Goal: Transaction & Acquisition: Purchase product/service

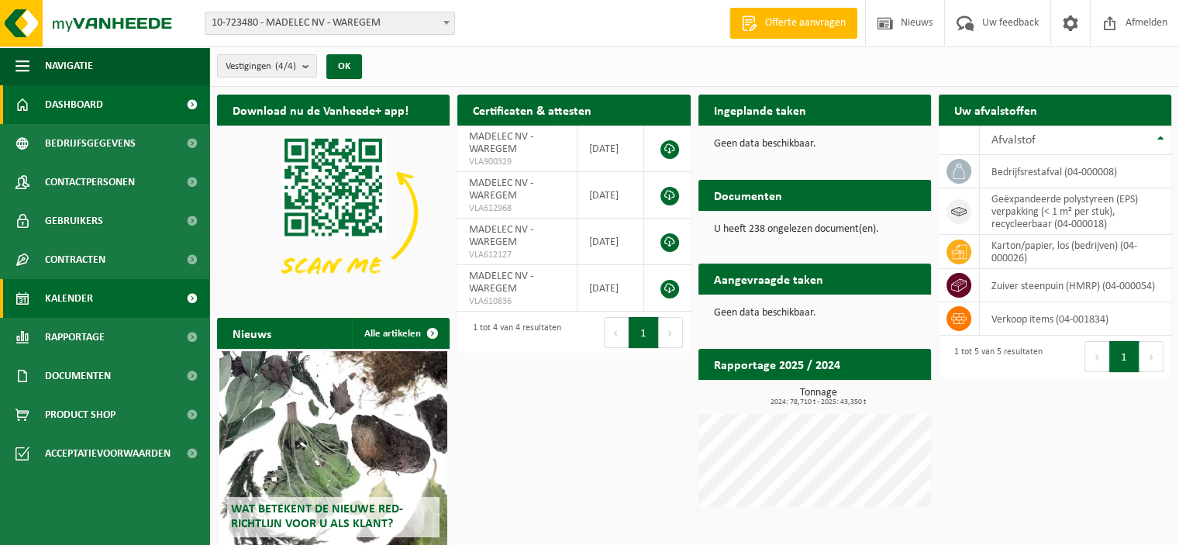
click at [77, 311] on span "Kalender" at bounding box center [69, 298] width 48 height 39
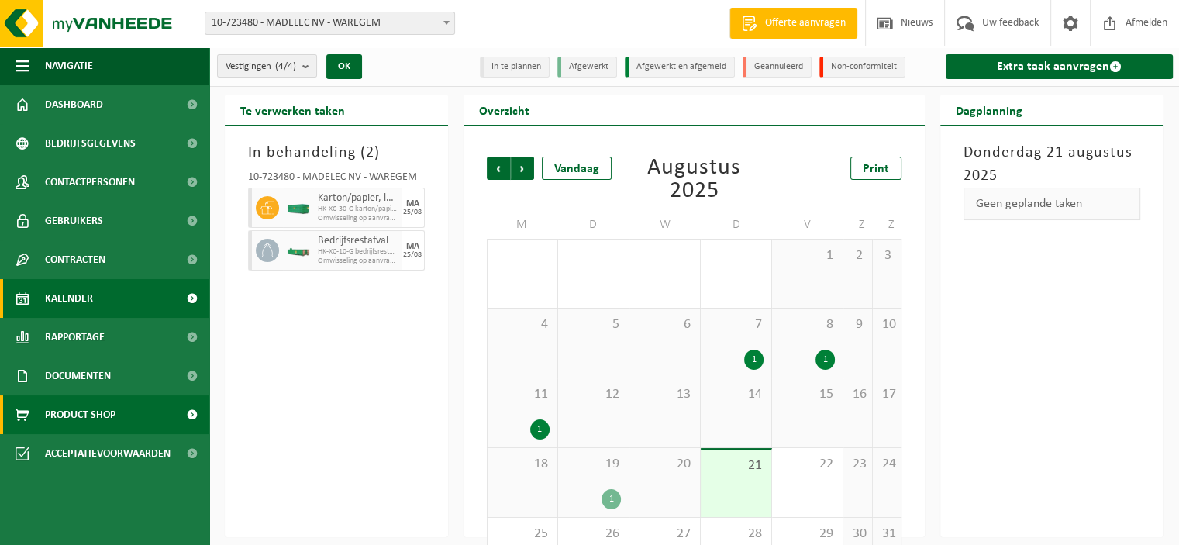
click at [101, 409] on span "Product Shop" at bounding box center [80, 414] width 71 height 39
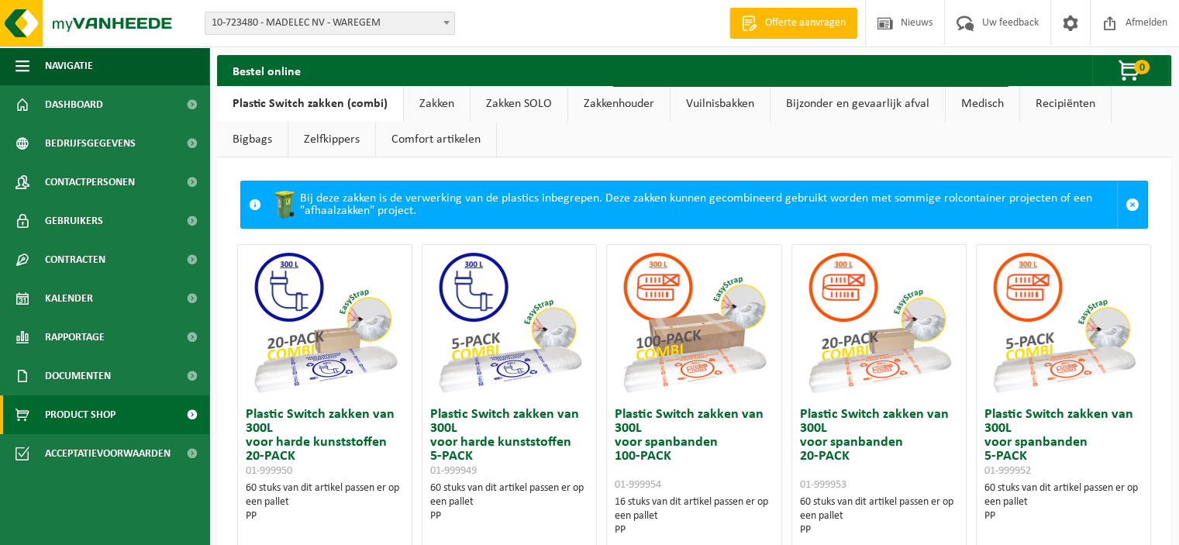
click at [429, 106] on link "Zakken" at bounding box center [437, 104] width 66 height 36
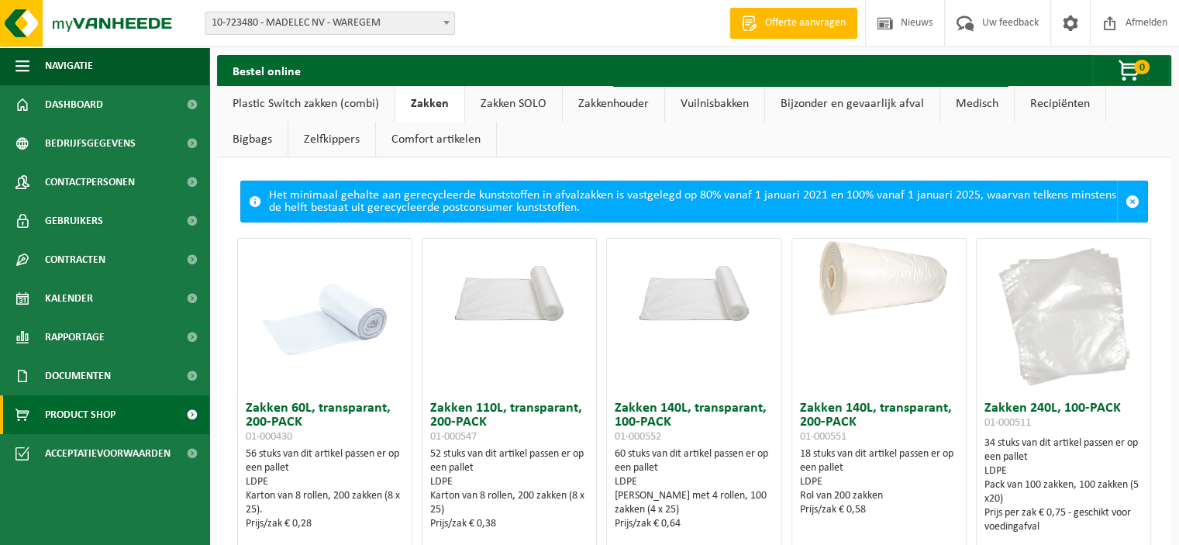
click at [493, 106] on link "Zakken SOLO" at bounding box center [513, 104] width 97 height 36
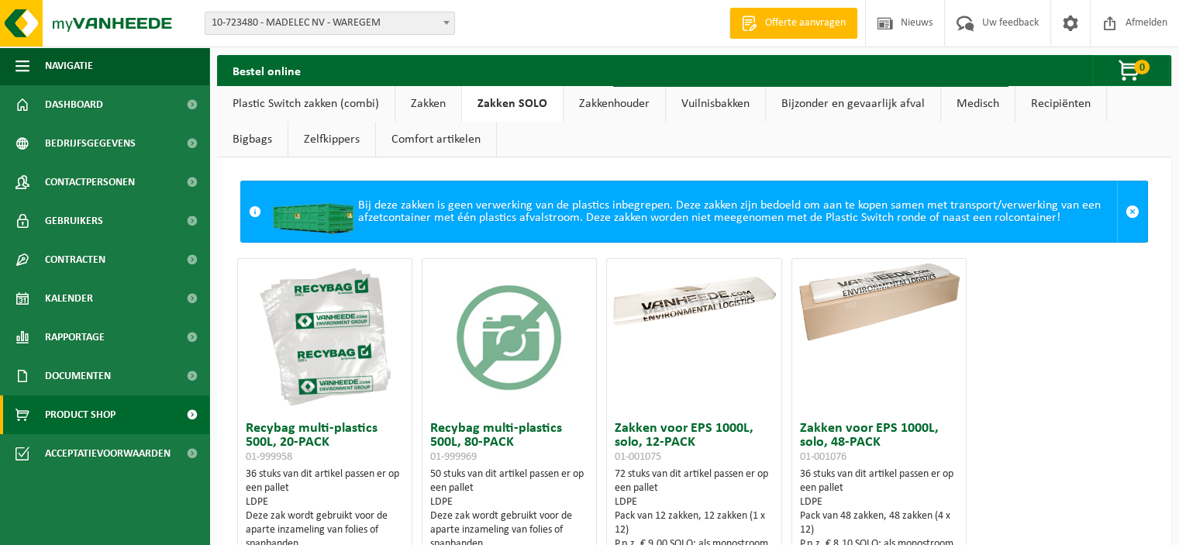
click at [307, 100] on link "Plastic Switch zakken (combi)" at bounding box center [305, 104] width 177 height 36
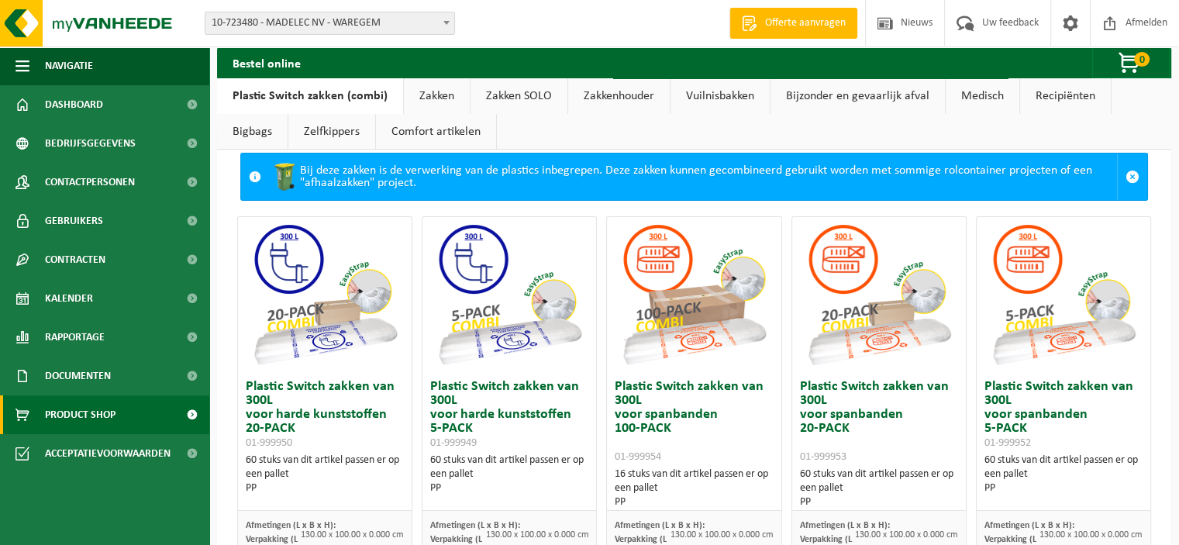
scroll to position [19, 0]
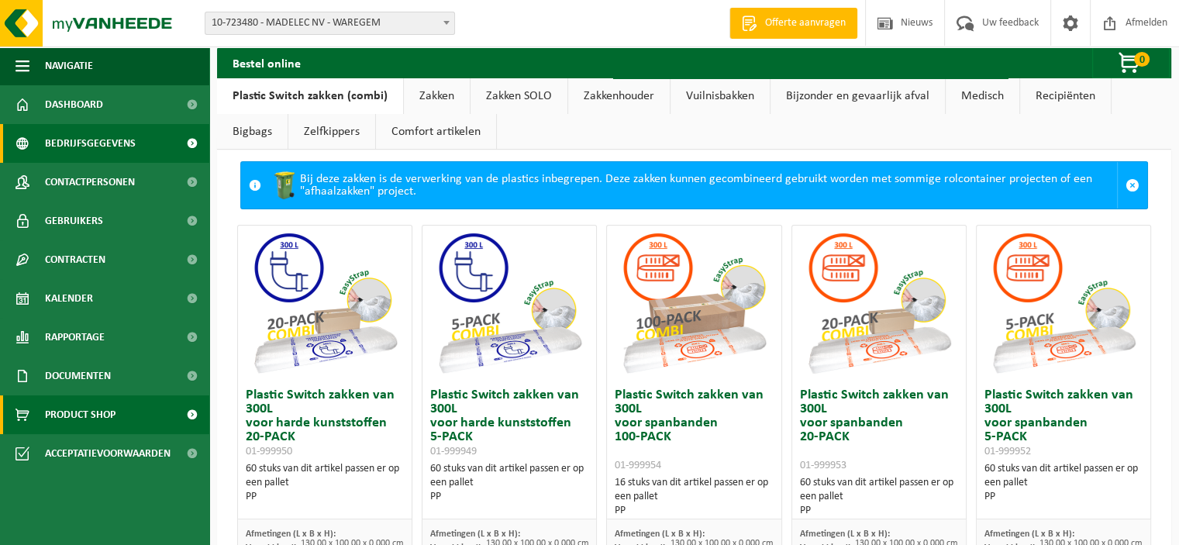
click at [191, 145] on span at bounding box center [191, 143] width 35 height 39
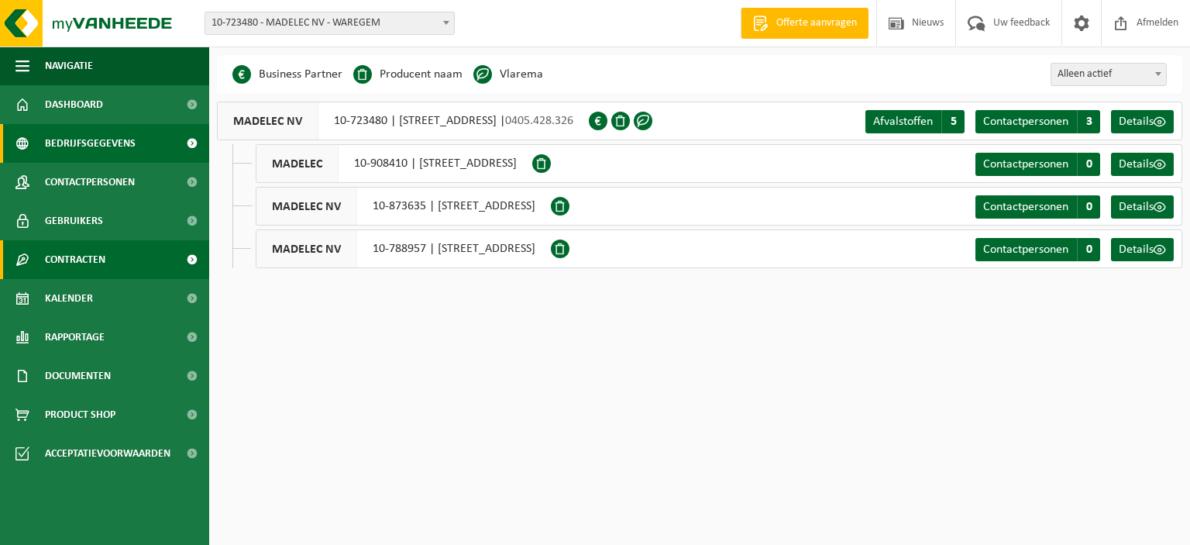
click at [86, 259] on span "Contracten" at bounding box center [75, 259] width 60 height 39
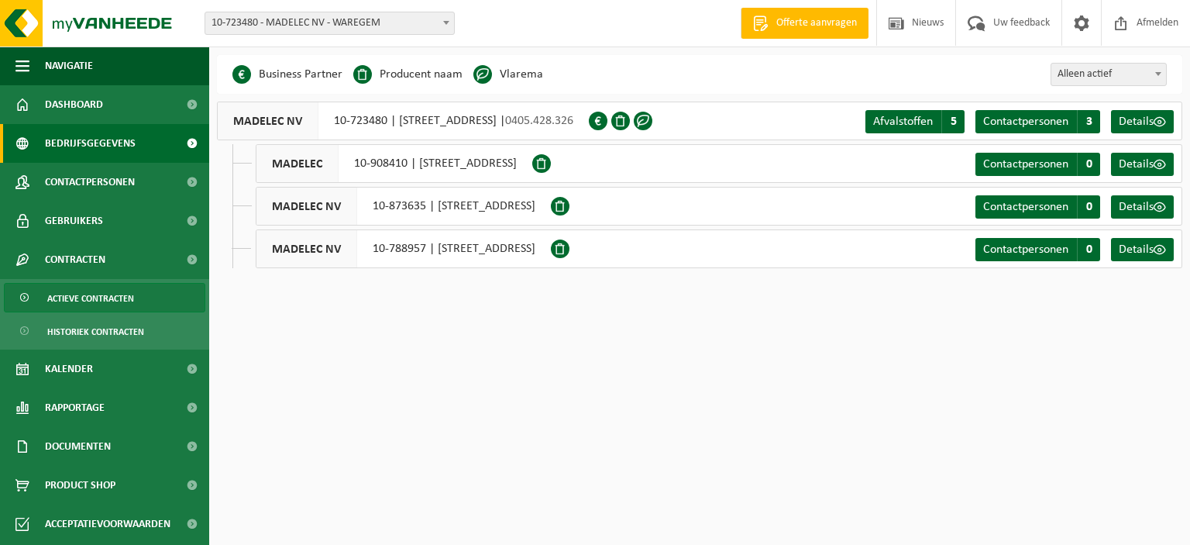
click at [95, 294] on span "Actieve contracten" at bounding box center [90, 298] width 87 height 29
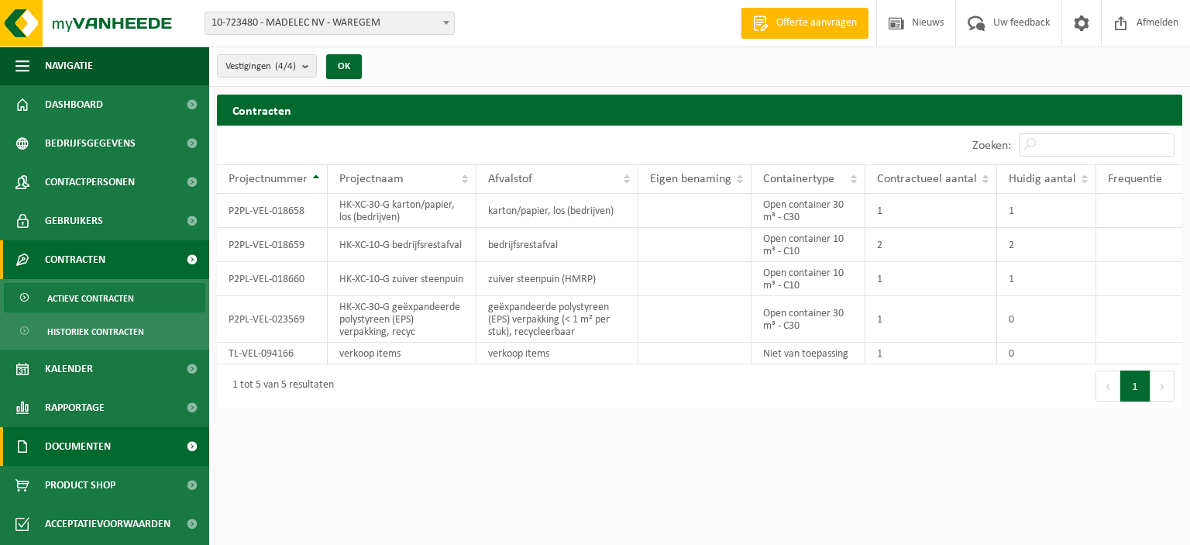
click at [103, 446] on span "Documenten" at bounding box center [78, 446] width 66 height 39
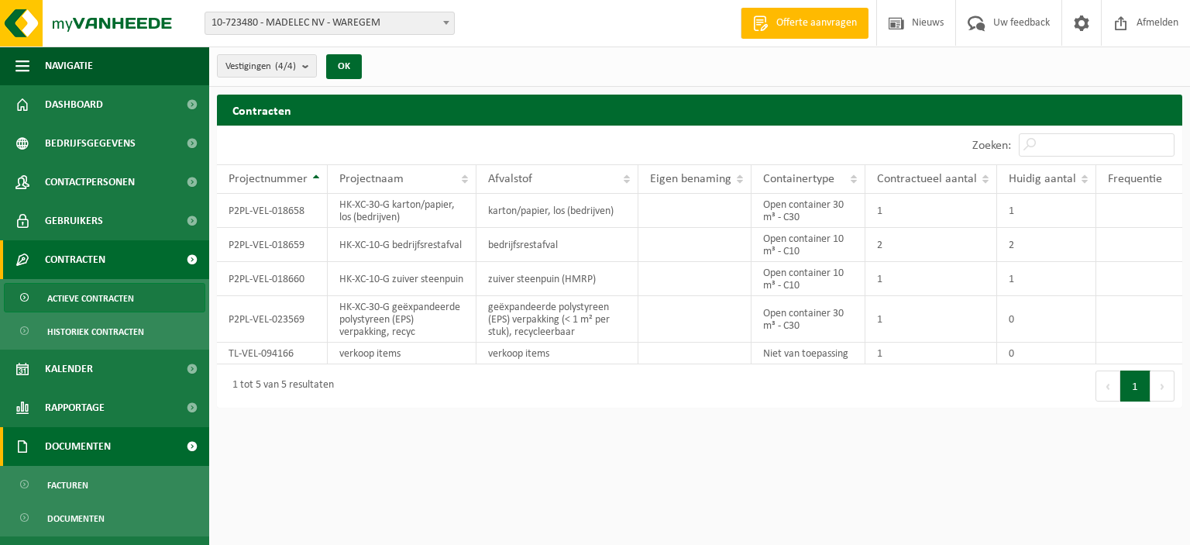
click at [124, 446] on link "Documenten" at bounding box center [104, 446] width 209 height 39
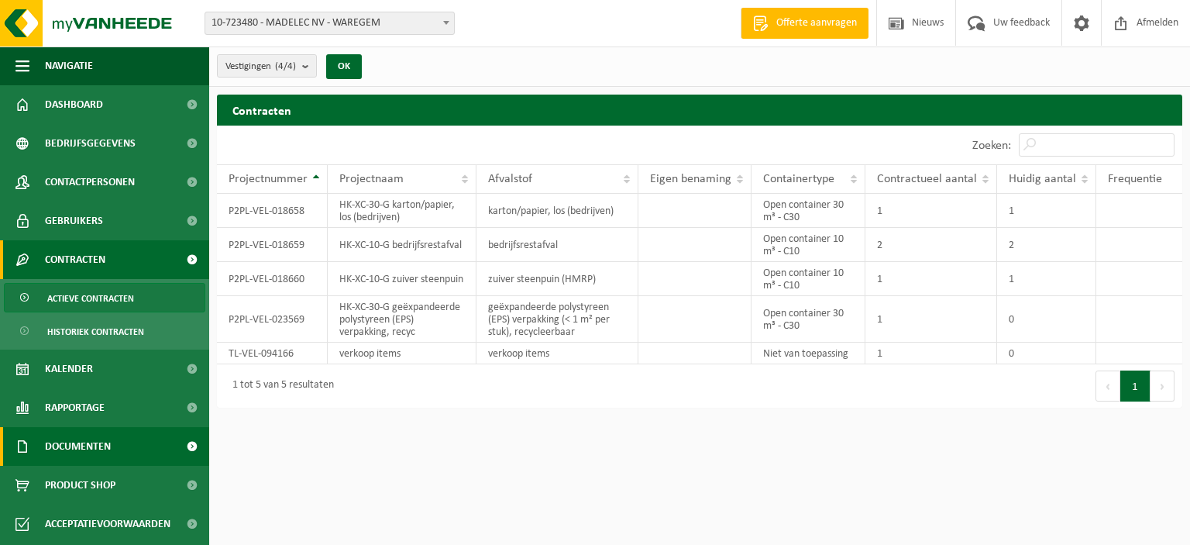
click at [124, 446] on link "Documenten" at bounding box center [104, 446] width 209 height 39
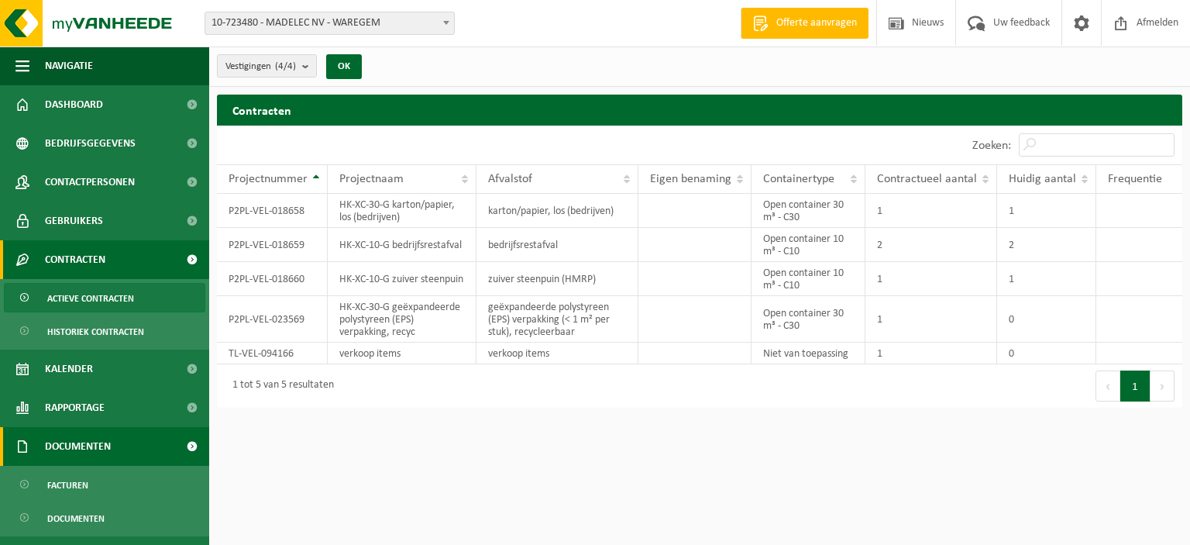
scroll to position [68, 0]
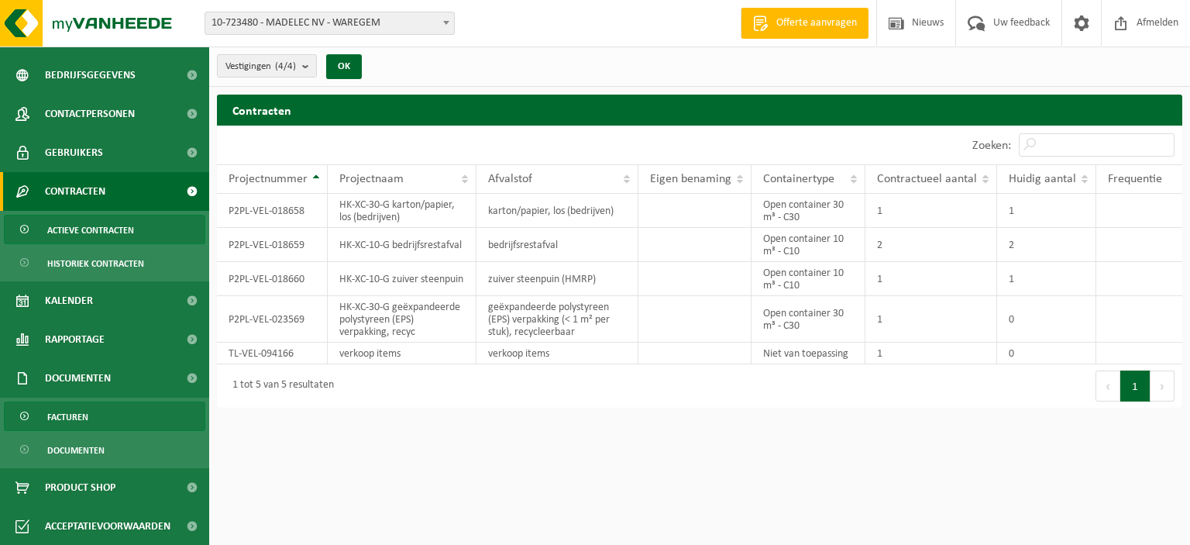
click at [84, 412] on span "Facturen" at bounding box center [67, 416] width 41 height 29
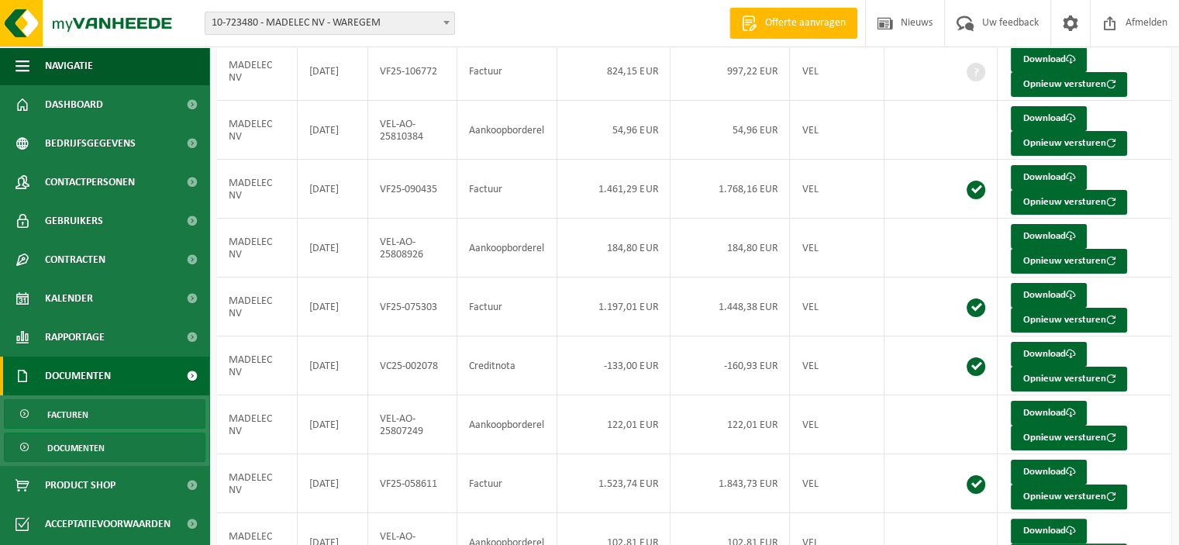
scroll to position [172, 0]
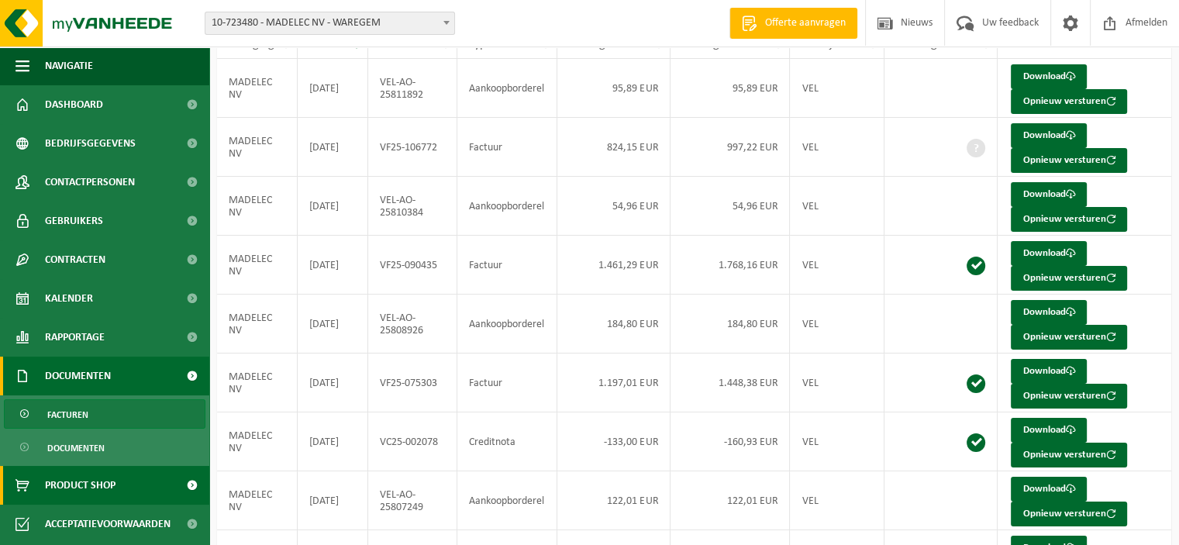
click at [105, 490] on span "Product Shop" at bounding box center [80, 485] width 71 height 39
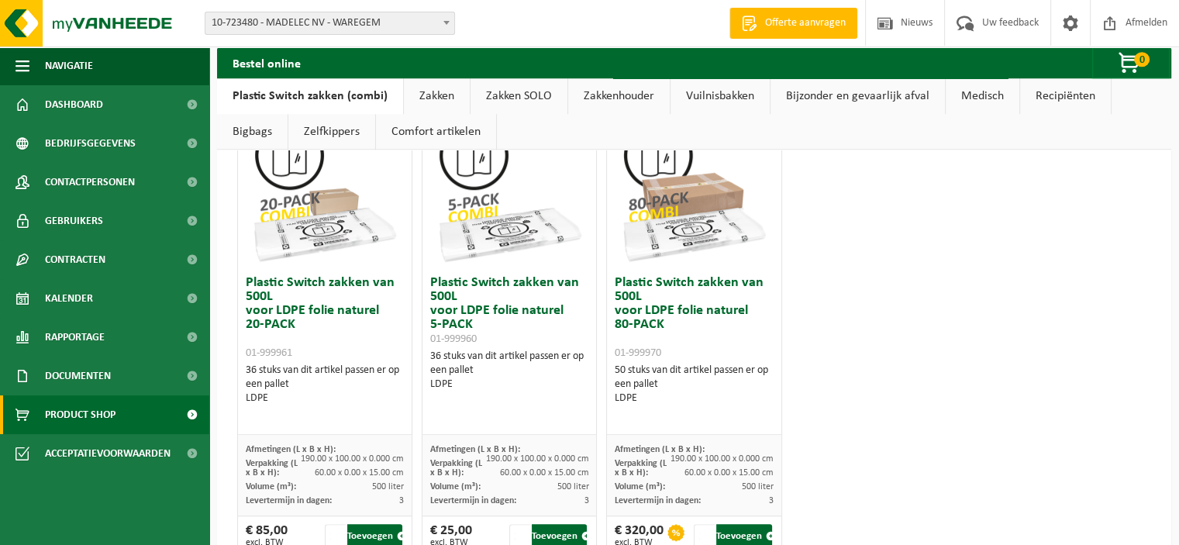
scroll to position [1067, 0]
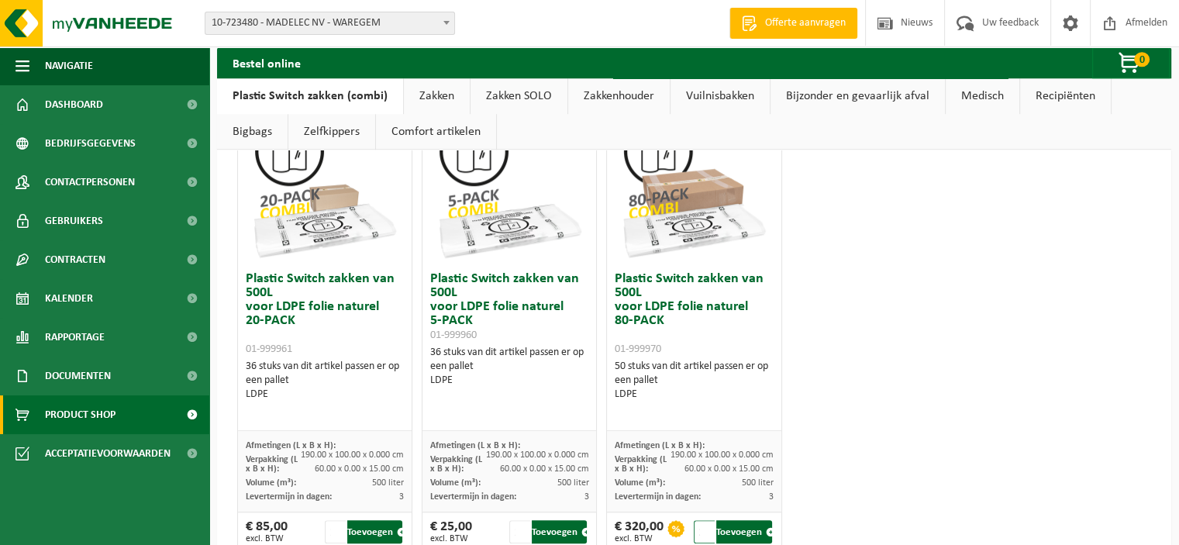
click at [699, 525] on input "2" at bounding box center [704, 531] width 21 height 23
type input "1"
click at [698, 532] on input "1" at bounding box center [704, 531] width 21 height 23
click at [746, 529] on button "Toevoegen" at bounding box center [743, 531] width 55 height 23
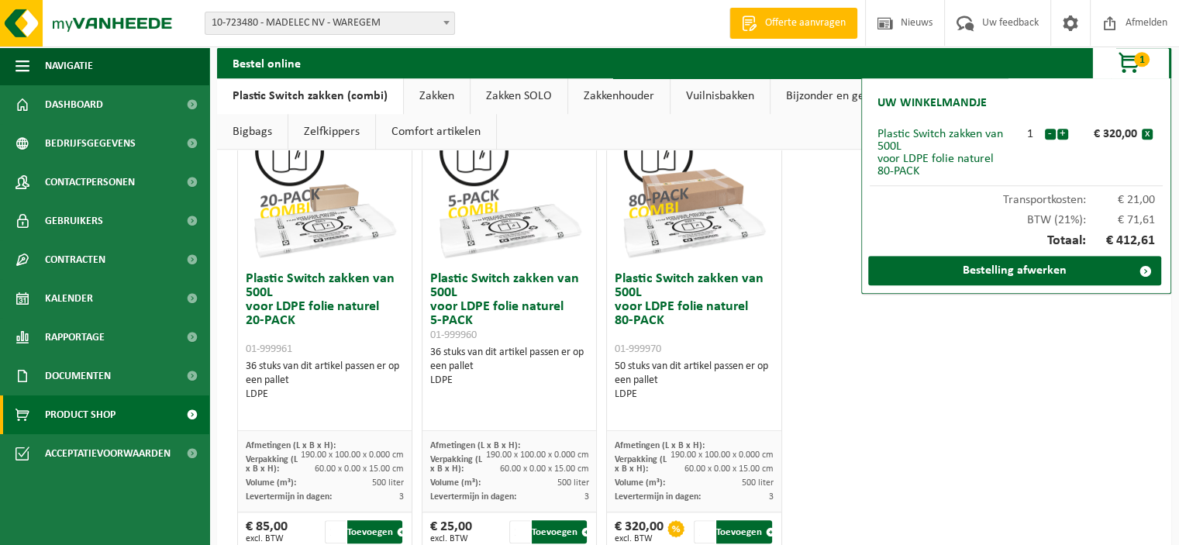
scroll to position [1111, 0]
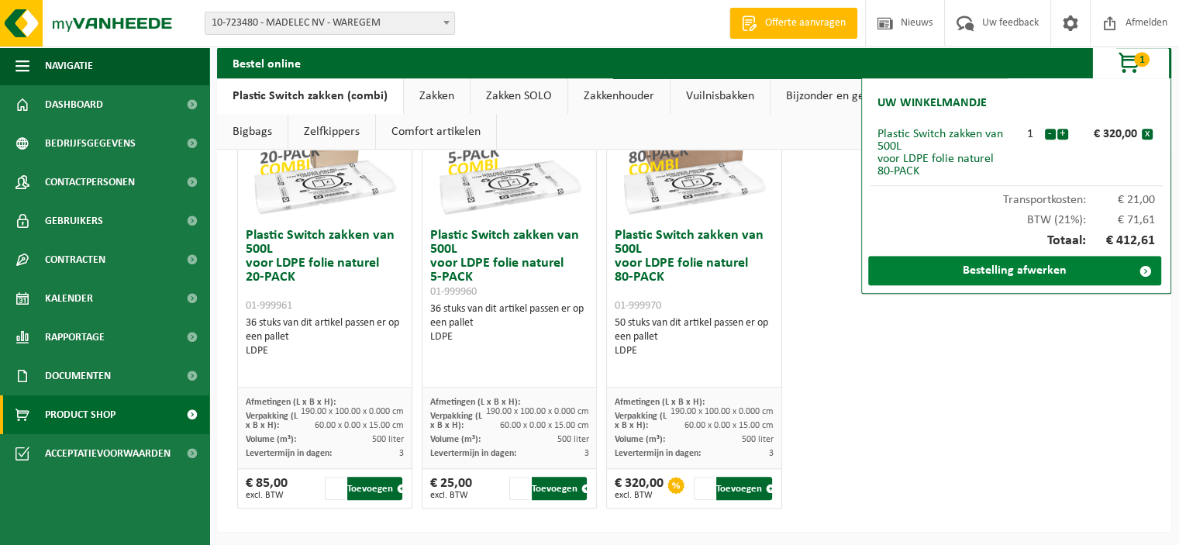
click at [973, 274] on link "Bestelling afwerken" at bounding box center [1014, 270] width 293 height 29
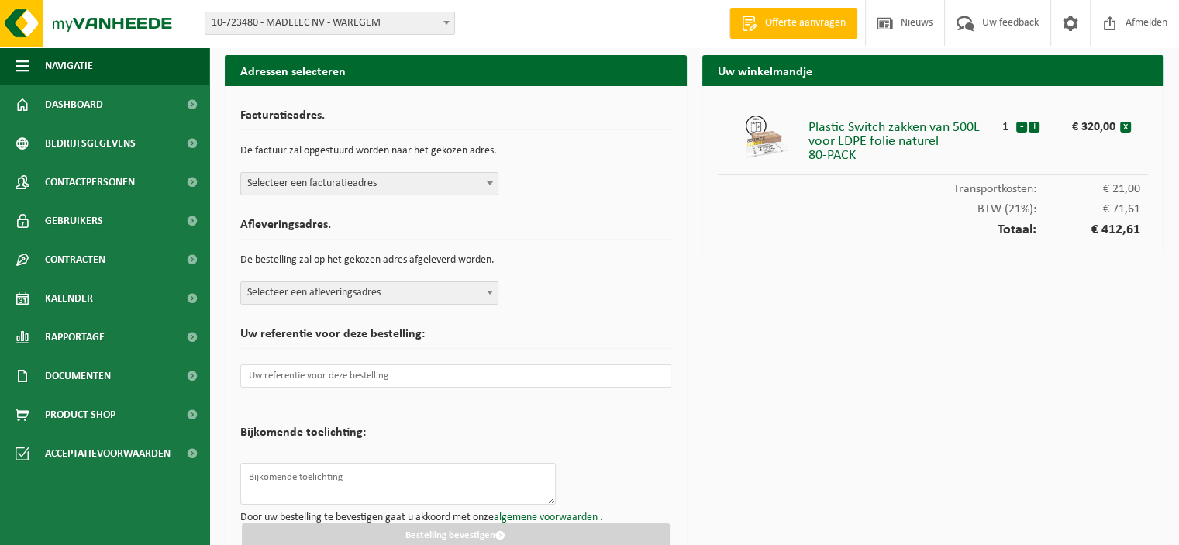
click at [387, 181] on span "Selecteer een facturatieadres" at bounding box center [369, 184] width 257 height 22
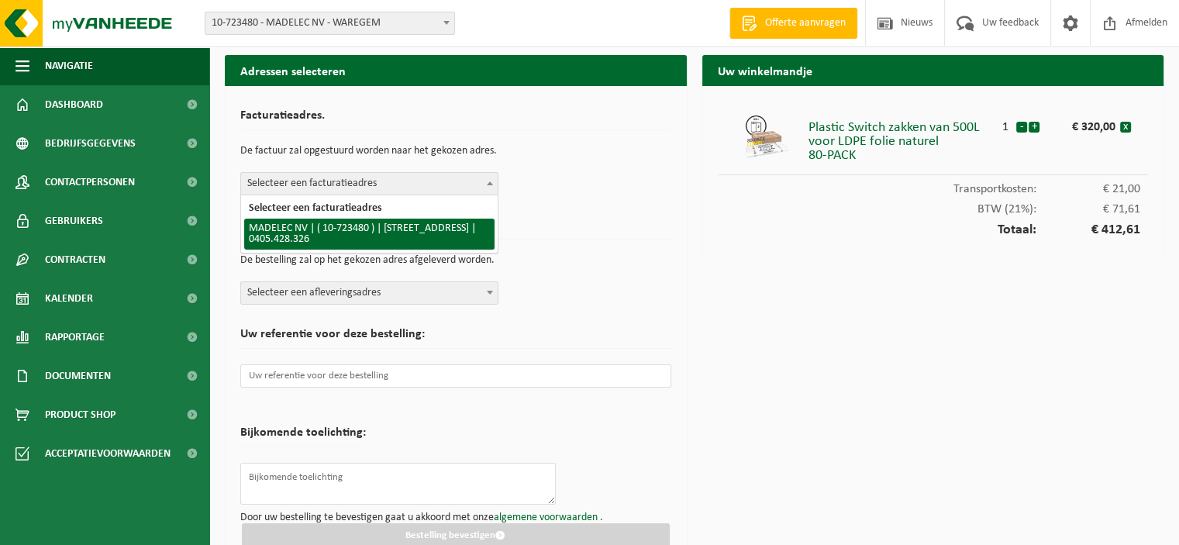
select select "12724"
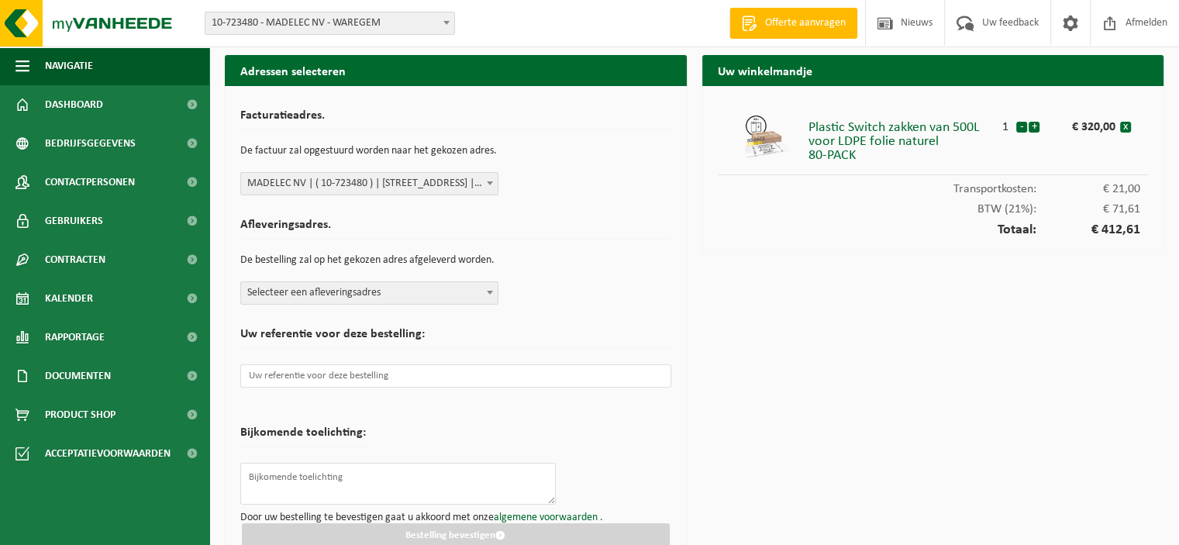
click at [353, 299] on span "Selecteer een afleveringsadres" at bounding box center [369, 293] width 257 height 22
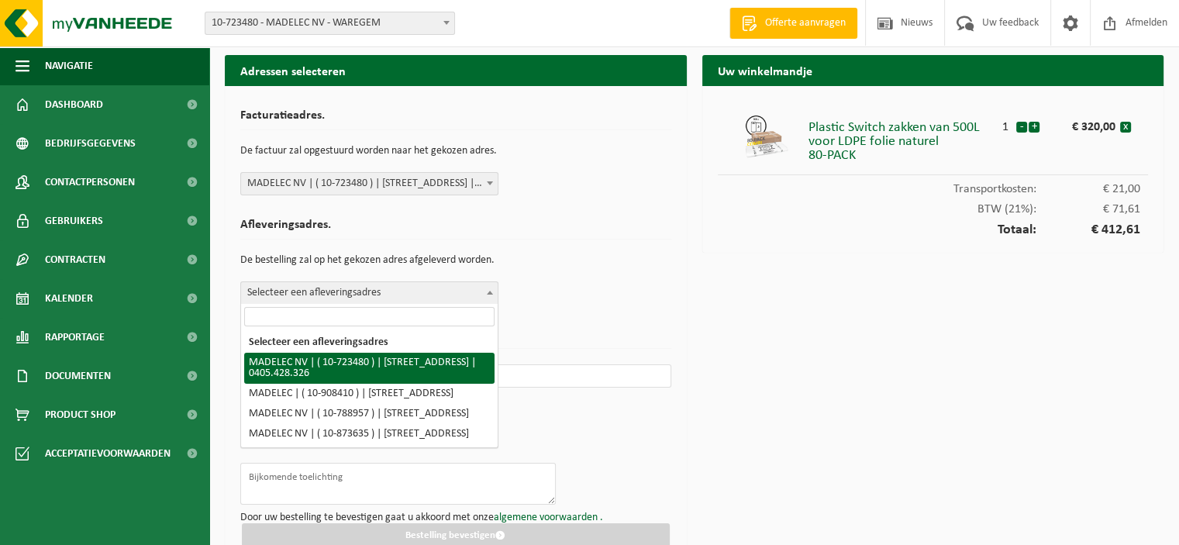
select select "12724"
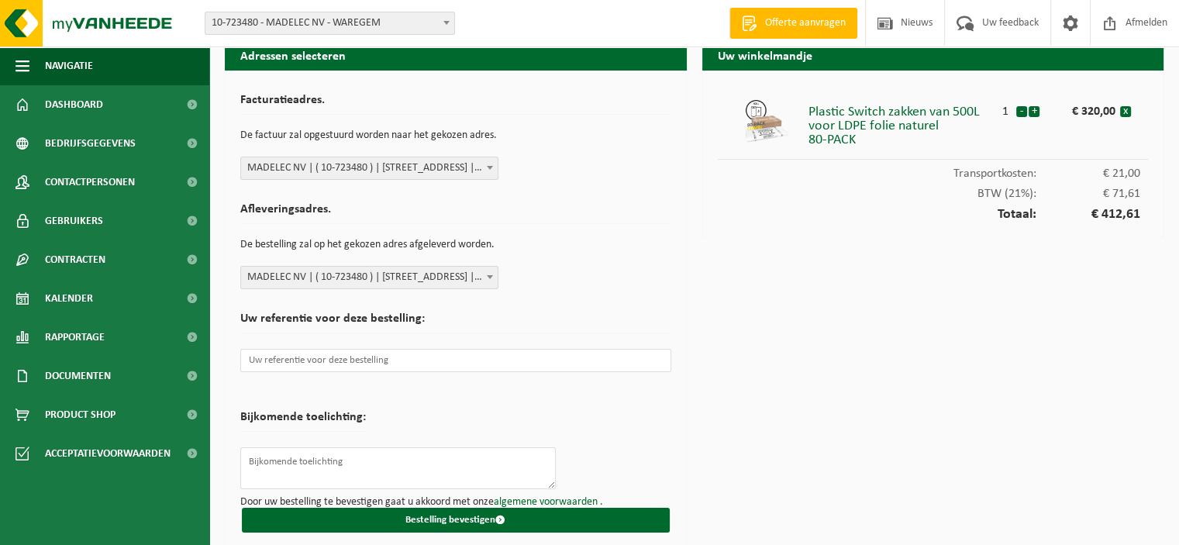
scroll to position [23, 0]
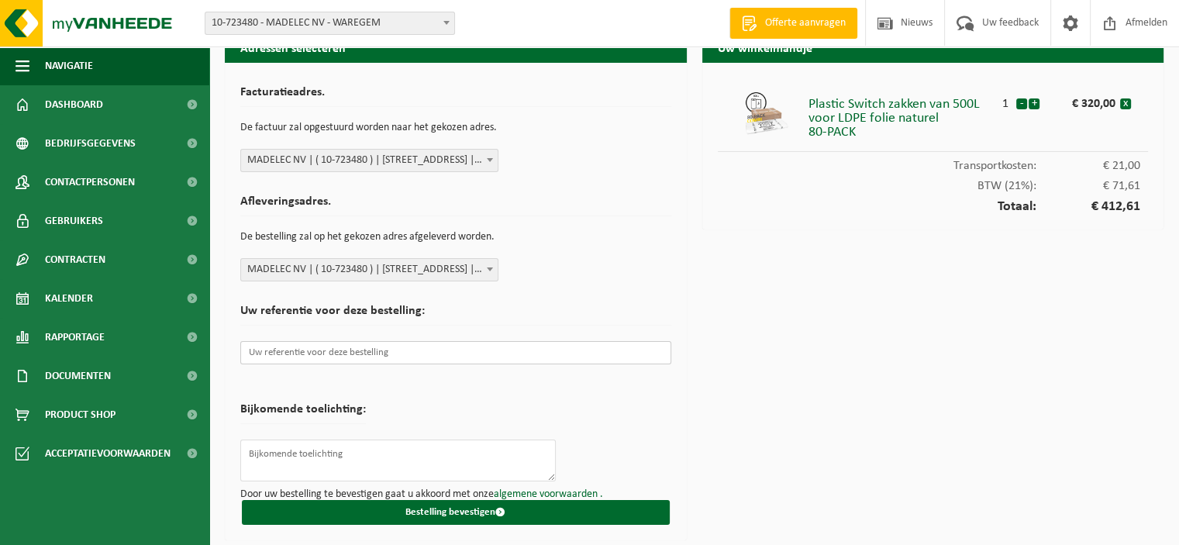
click at [423, 355] on input "text" at bounding box center [455, 352] width 431 height 23
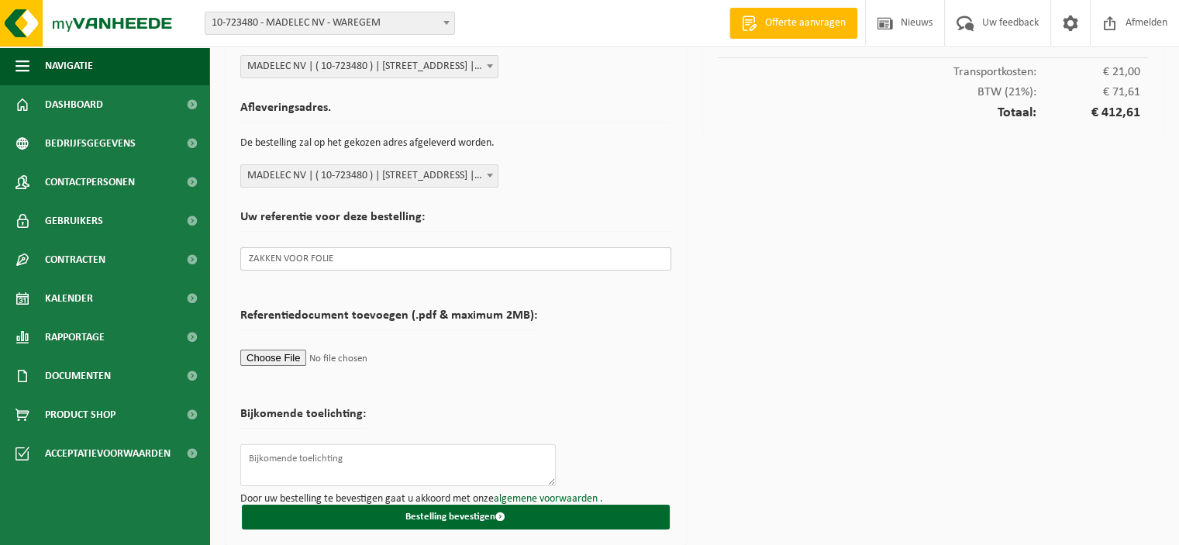
scroll to position [121, 0]
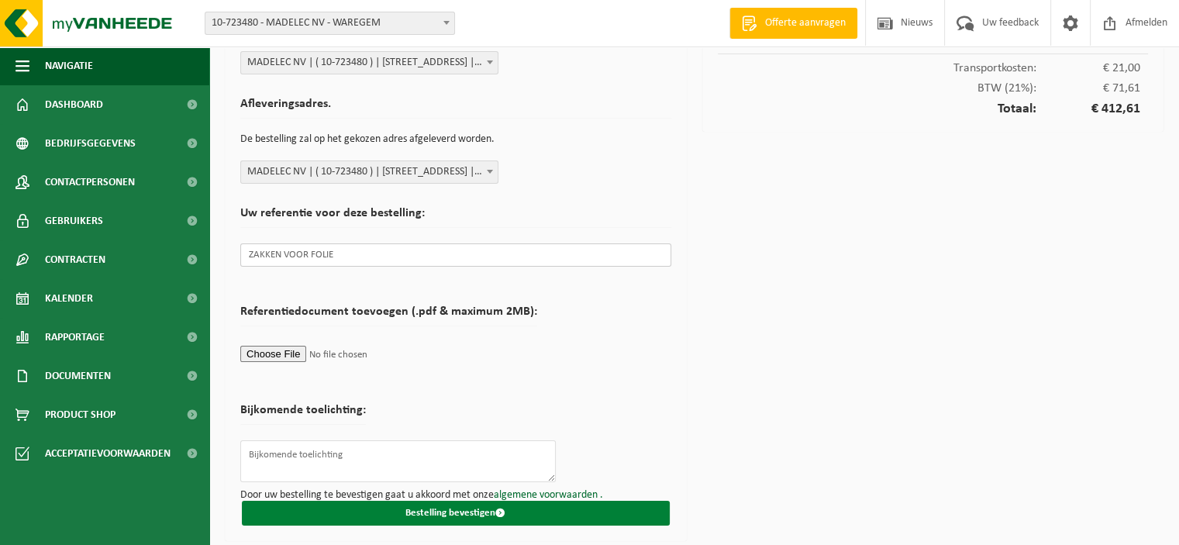
type input "ZAKKEN VOOR FOLIE"
click at [527, 514] on button "Bestelling bevestigen" at bounding box center [456, 513] width 428 height 25
